Goal: Find specific page/section: Find specific page/section

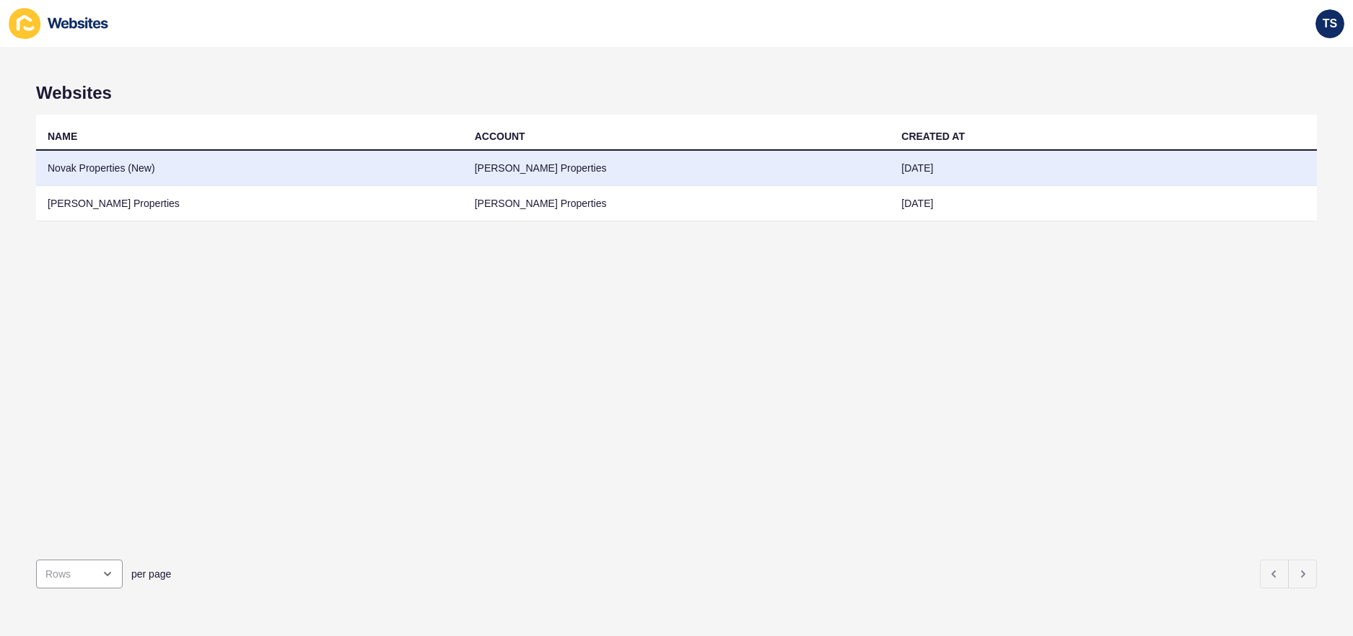
click at [167, 165] on td "Novak Properties (New)" at bounding box center [249, 168] width 427 height 35
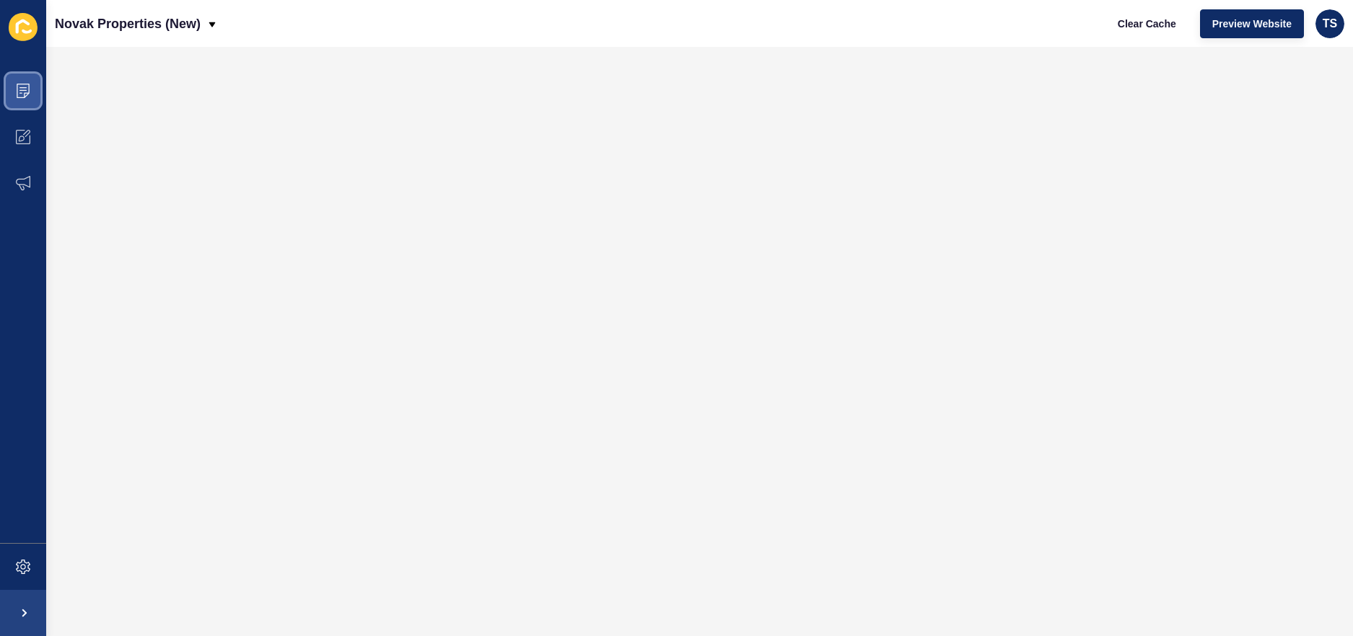
click at [25, 82] on span at bounding box center [23, 91] width 46 height 46
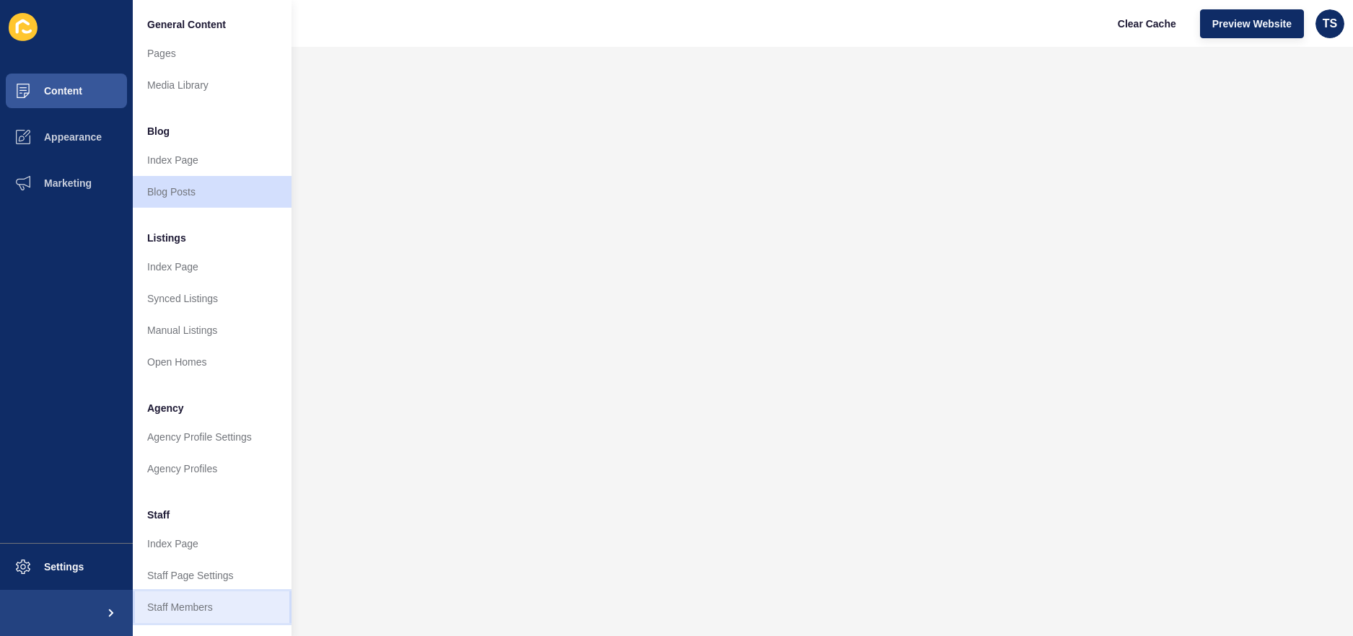
click at [203, 602] on link "Staff Members" at bounding box center [212, 608] width 159 height 32
